Goal: Ask a question

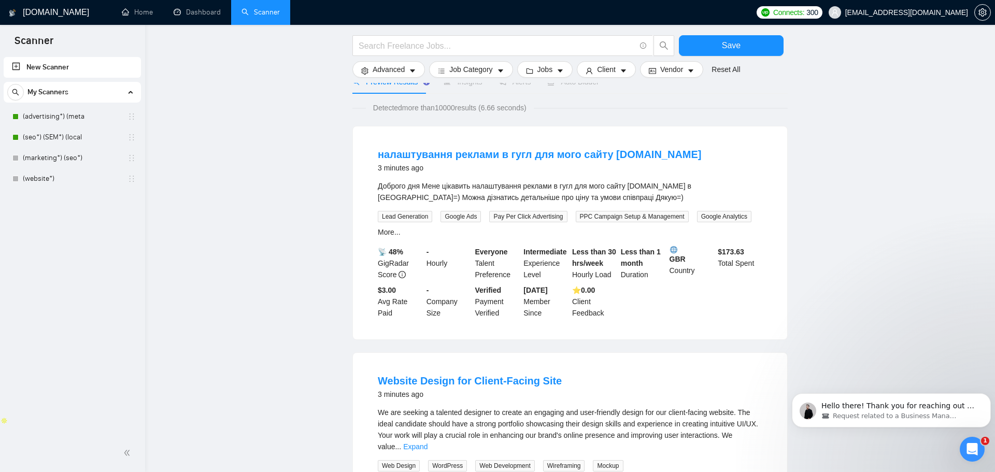
scroll to position [64, 0]
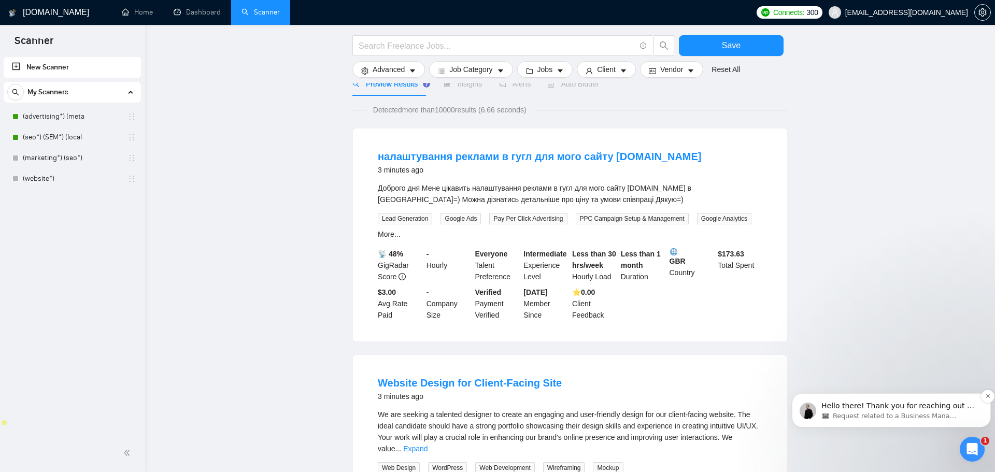
click at [857, 409] on p "Hello there! Thank you for reaching out 🙏 ​ I've double-checked your scanners a…" at bounding box center [900, 406] width 157 height 10
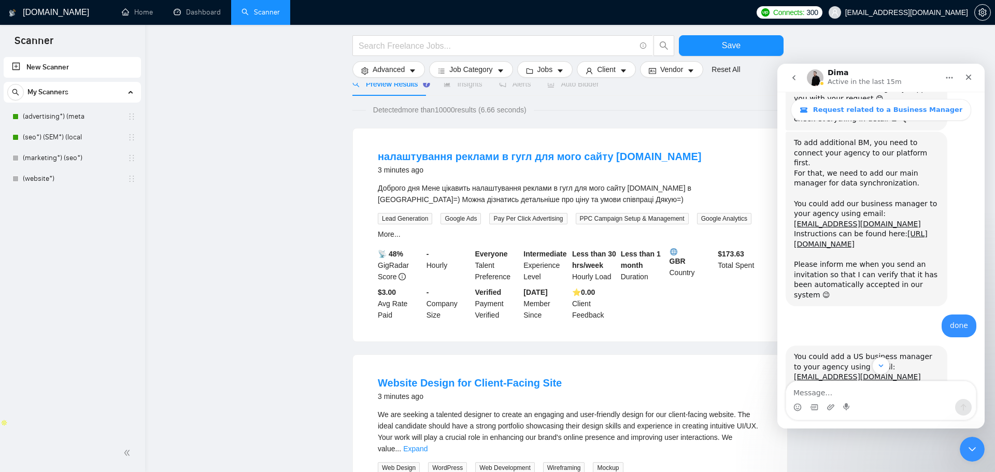
scroll to position [1140, 0]
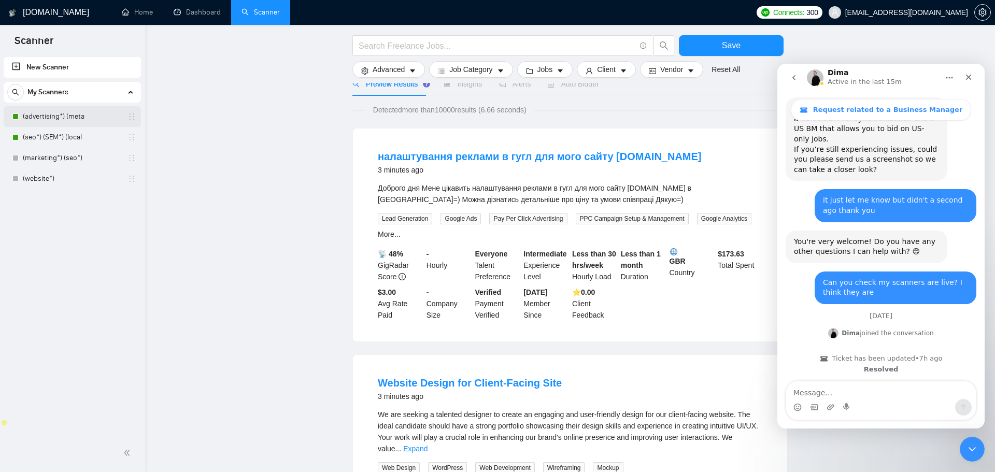
click at [67, 110] on link "(advertising*) (meta" at bounding box center [72, 116] width 98 height 21
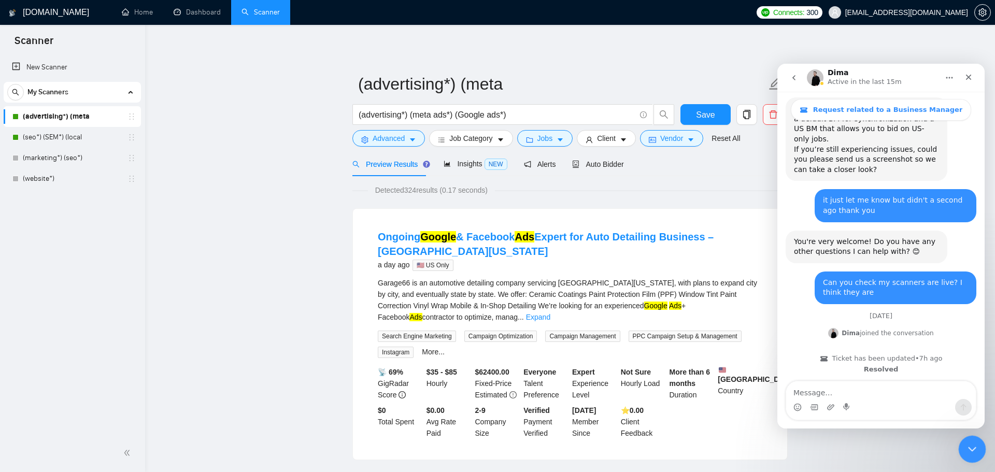
click at [970, 450] on icon "Close Intercom Messenger" at bounding box center [971, 448] width 12 height 12
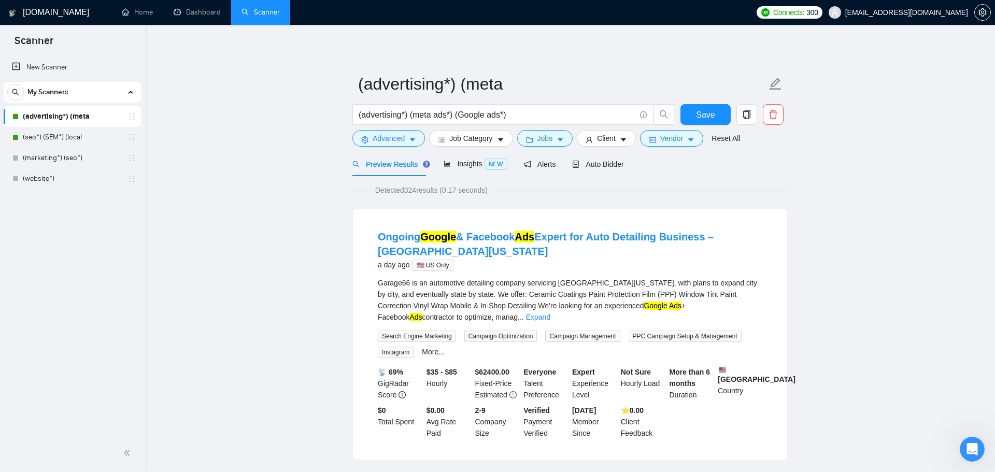
scroll to position [1140, 0]
click at [614, 161] on span "Auto Bidder" at bounding box center [597, 164] width 51 height 8
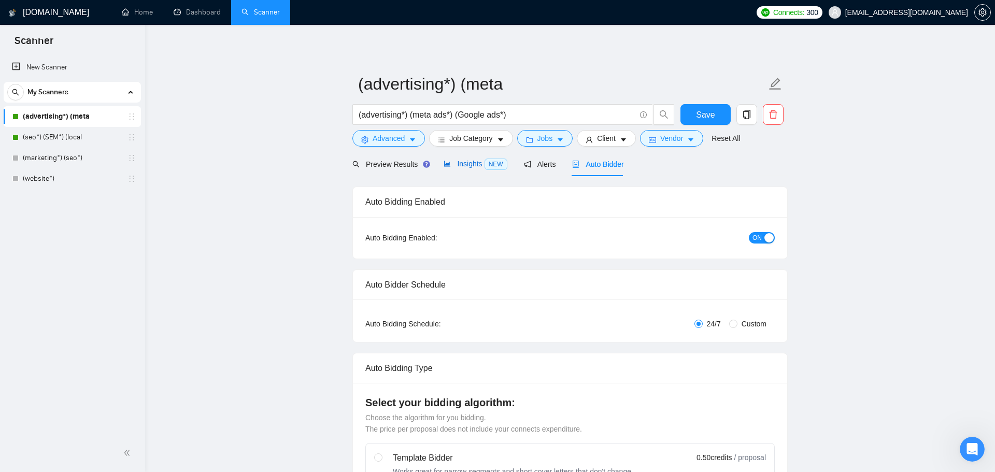
click at [489, 164] on span "NEW" at bounding box center [496, 164] width 23 height 11
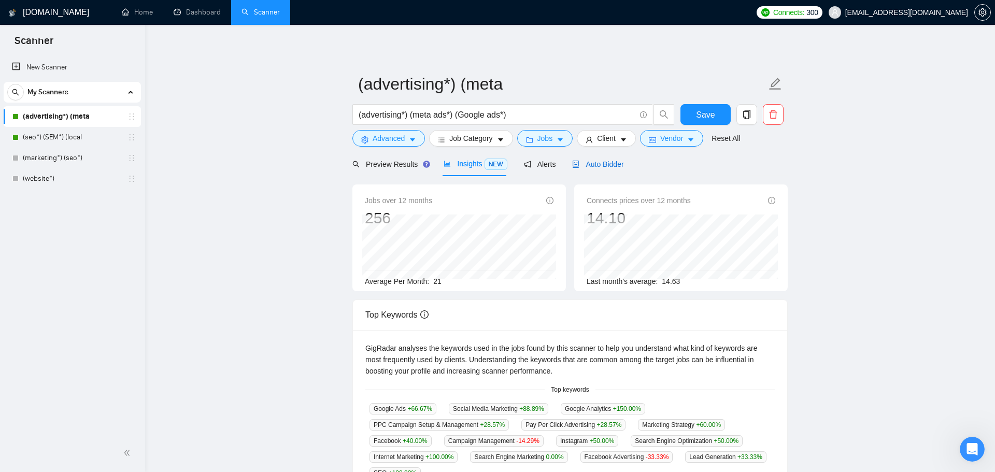
click at [607, 168] on div "Auto Bidder" at bounding box center [597, 164] width 51 height 11
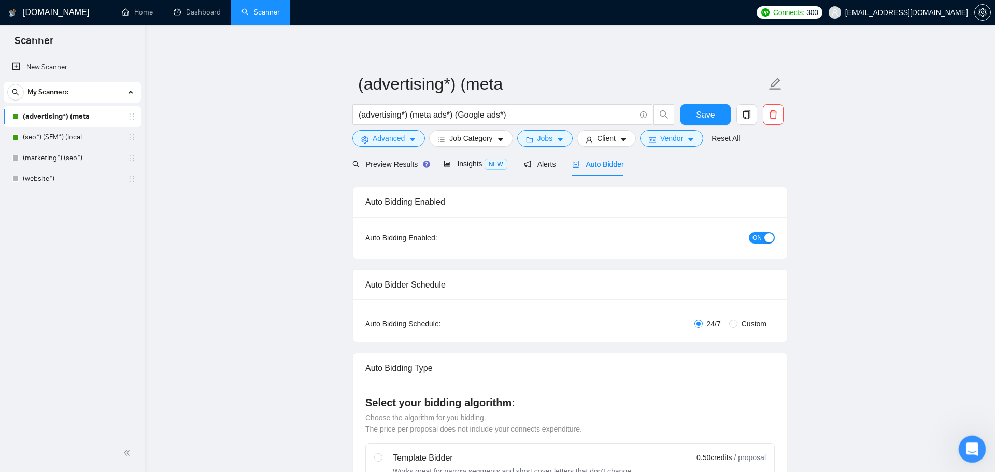
click at [964, 444] on div "Open Intercom Messenger" at bounding box center [971, 448] width 34 height 34
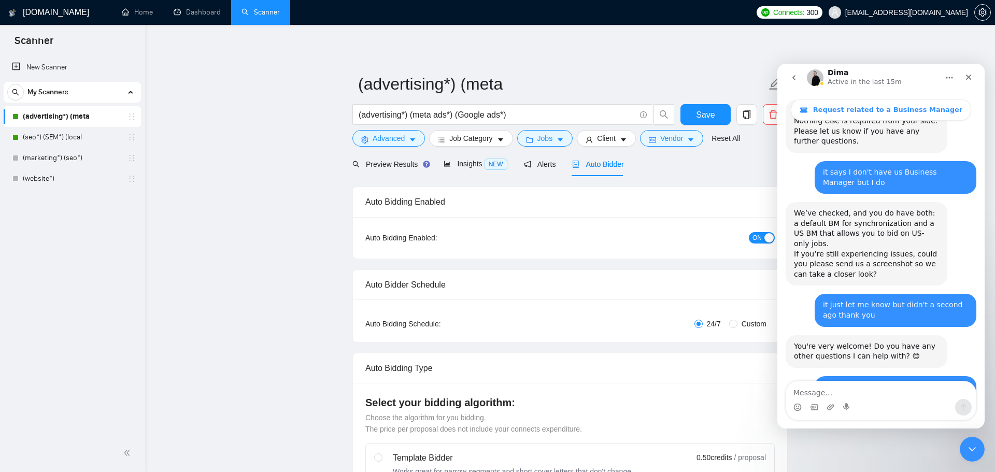
scroll to position [1140, 0]
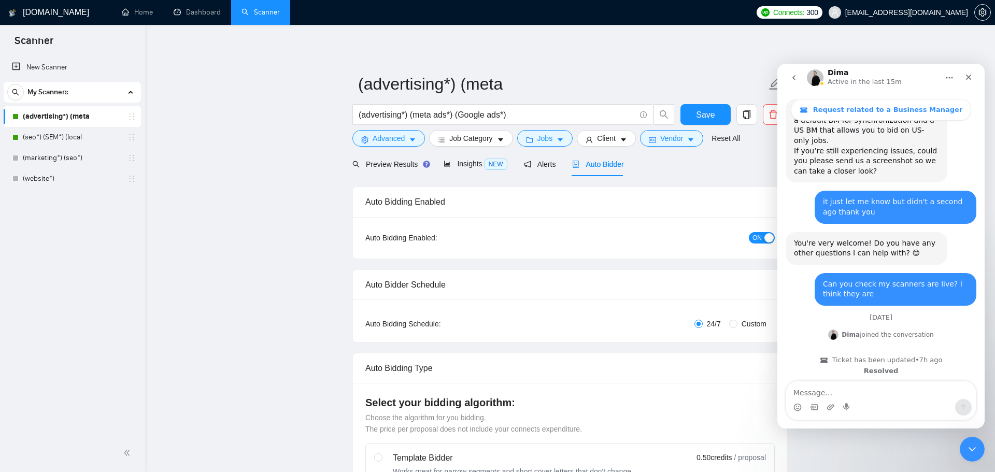
click at [858, 386] on textarea "Message…" at bounding box center [881, 391] width 190 height 18
type textarea "has it started bidding?"
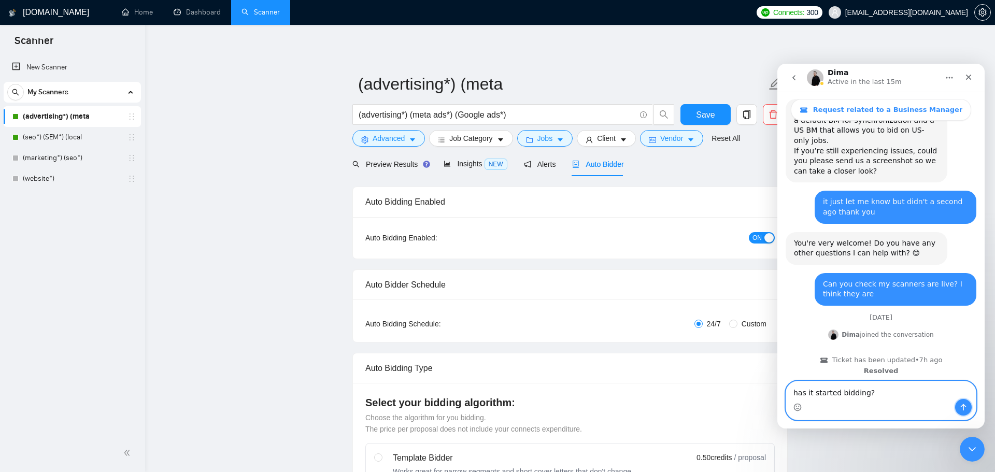
click at [959, 410] on icon "Send a message…" at bounding box center [963, 407] width 8 height 8
